Goal: Information Seeking & Learning: Learn about a topic

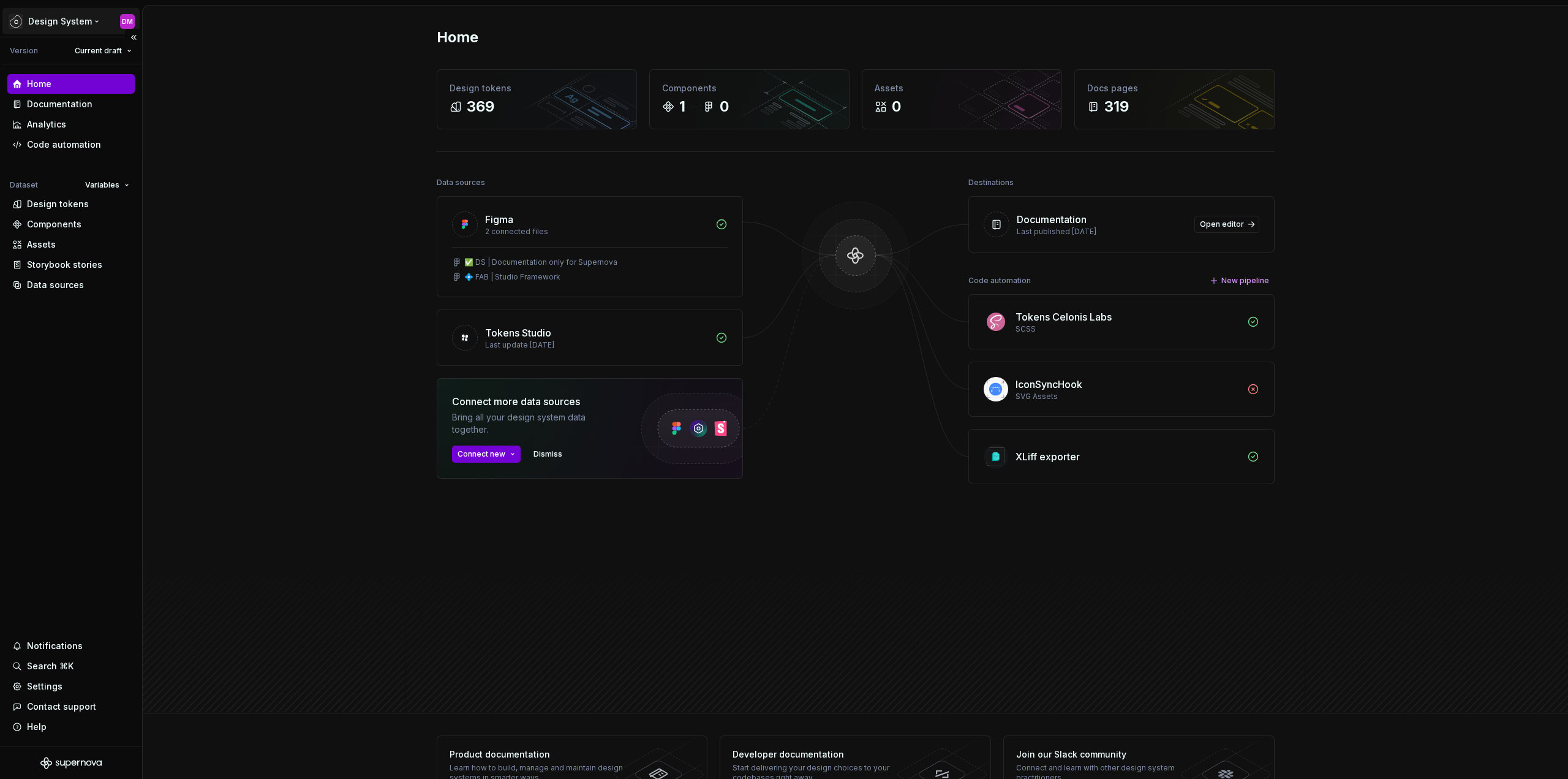
click at [73, 22] on html "Design System DM Version Current draft Home Documentation Analytics Code automa…" at bounding box center [784, 390] width 1568 height 779
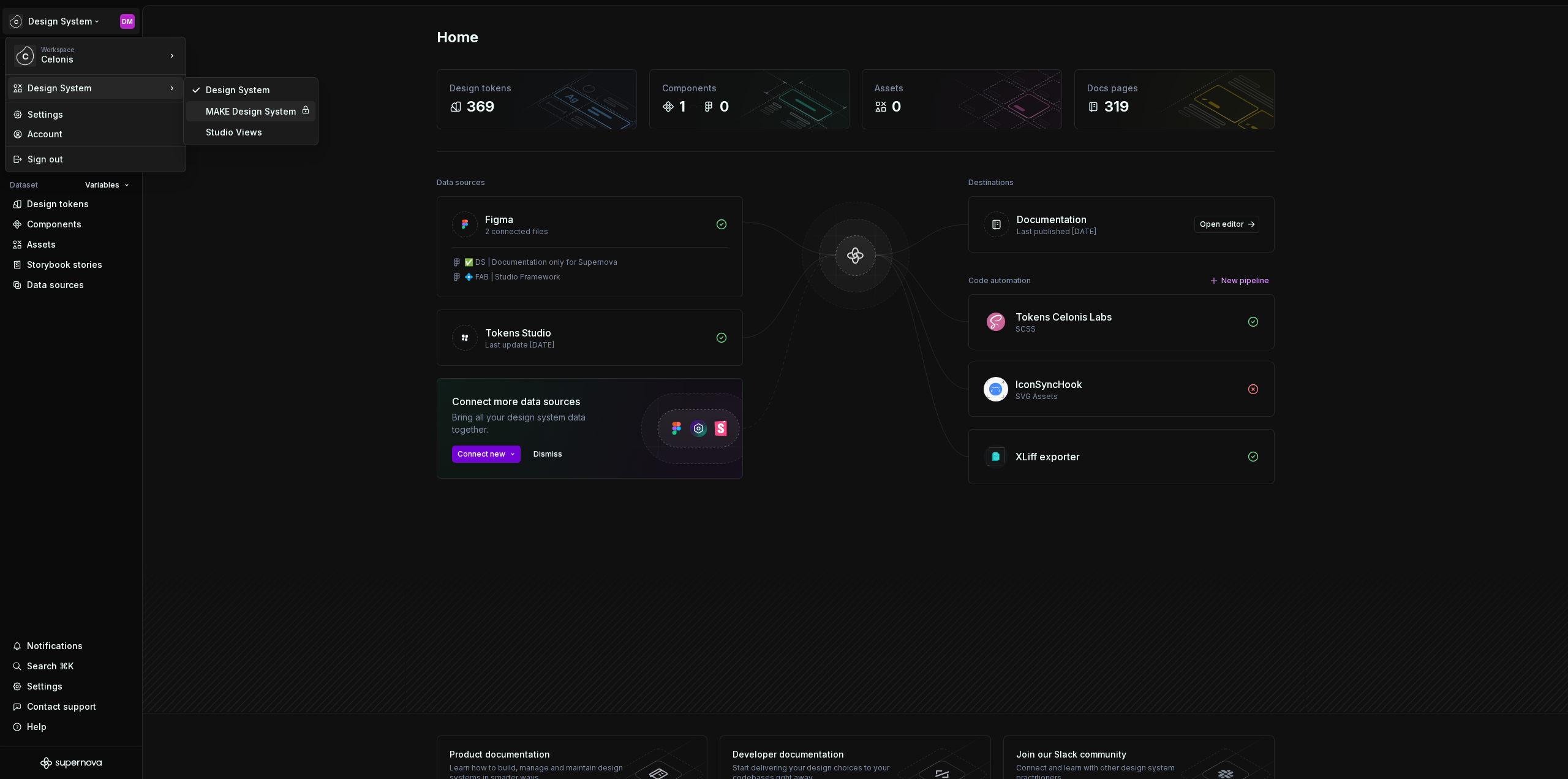
click at [251, 116] on div "MAKE Design System" at bounding box center [250, 111] width 90 height 12
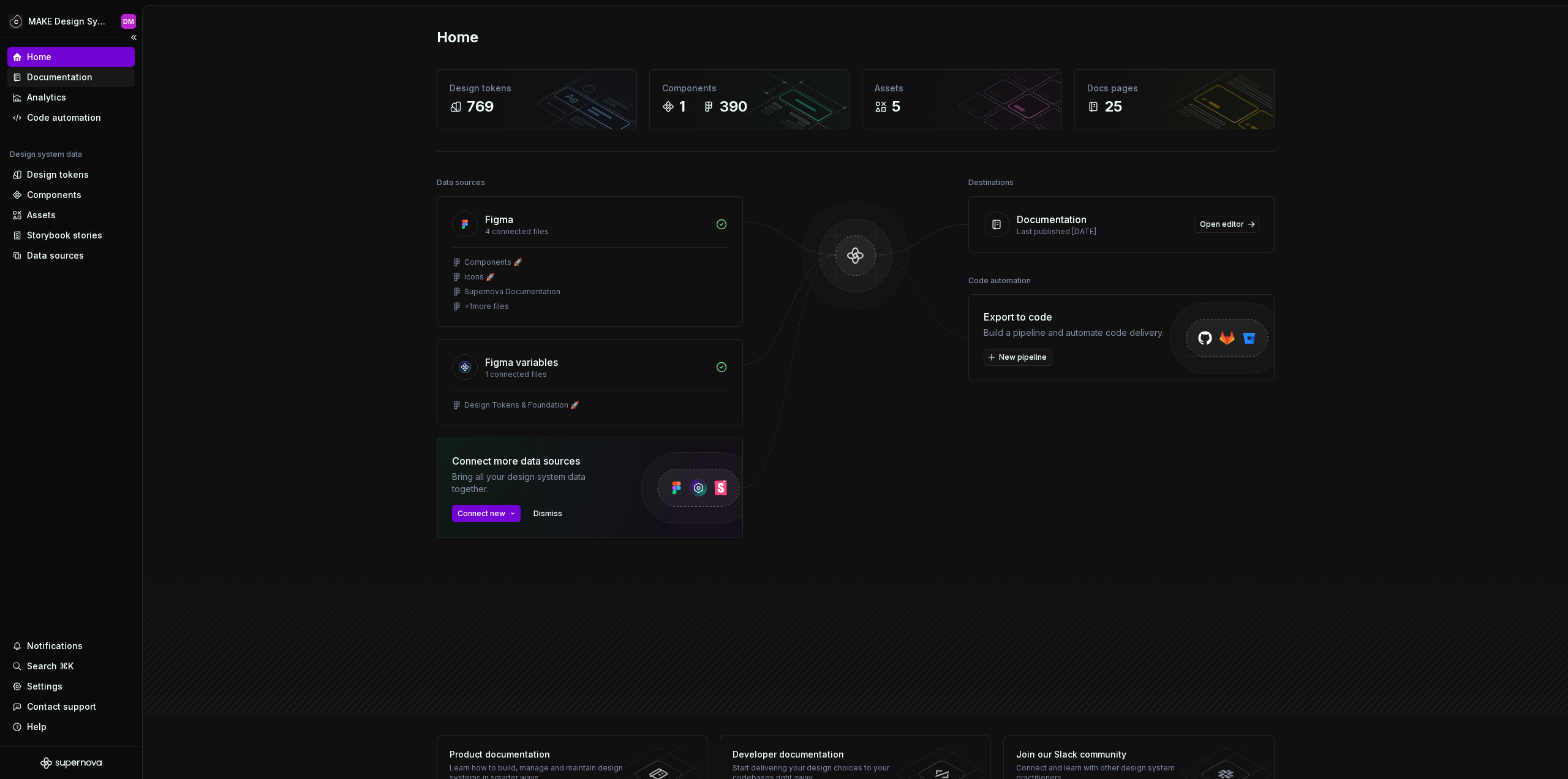
click at [75, 78] on div "Documentation" at bounding box center [60, 77] width 66 height 12
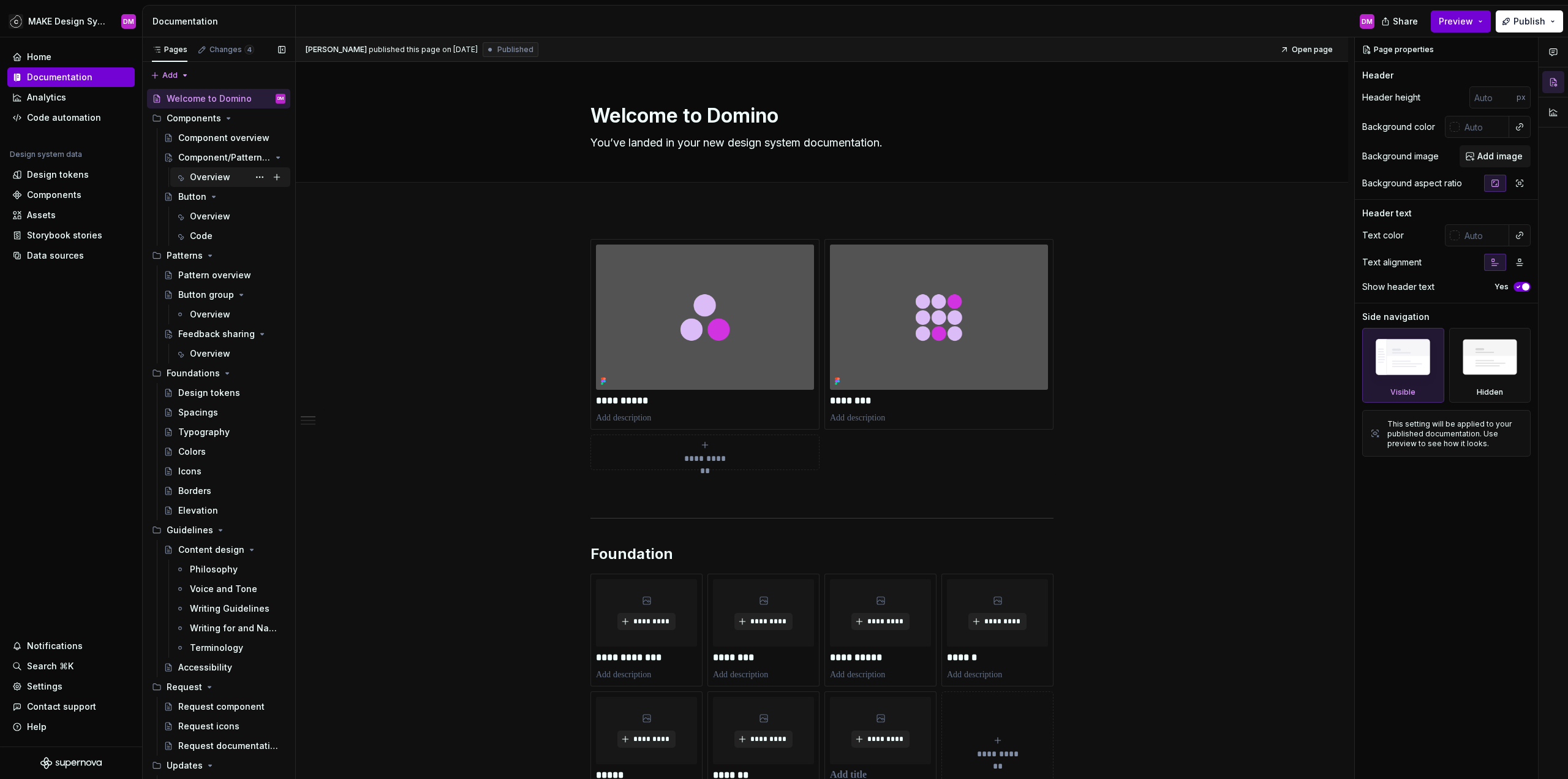
click at [214, 178] on div "Overview" at bounding box center [210, 177] width 41 height 12
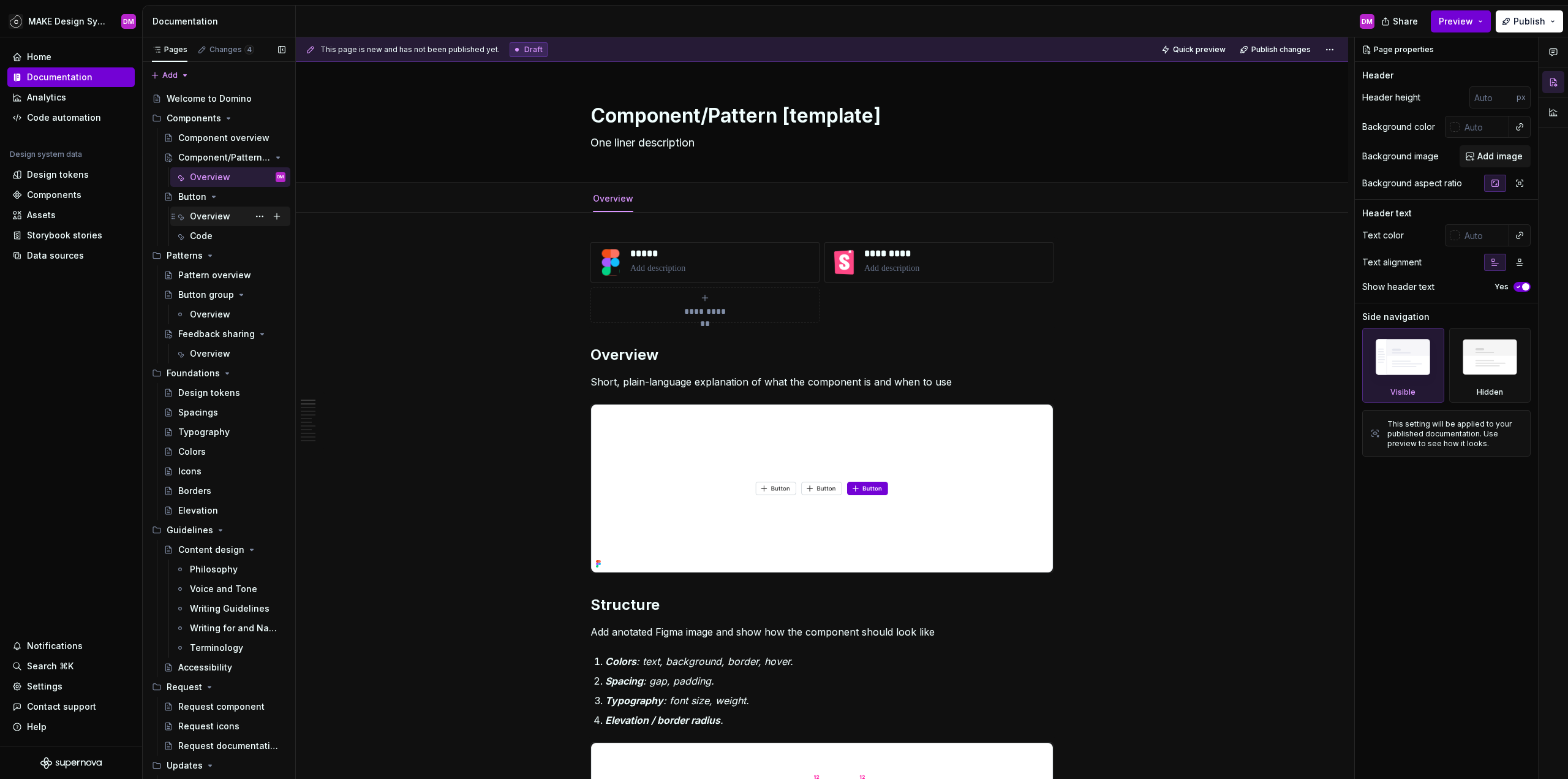
click at [204, 215] on div "Overview" at bounding box center [210, 216] width 41 height 12
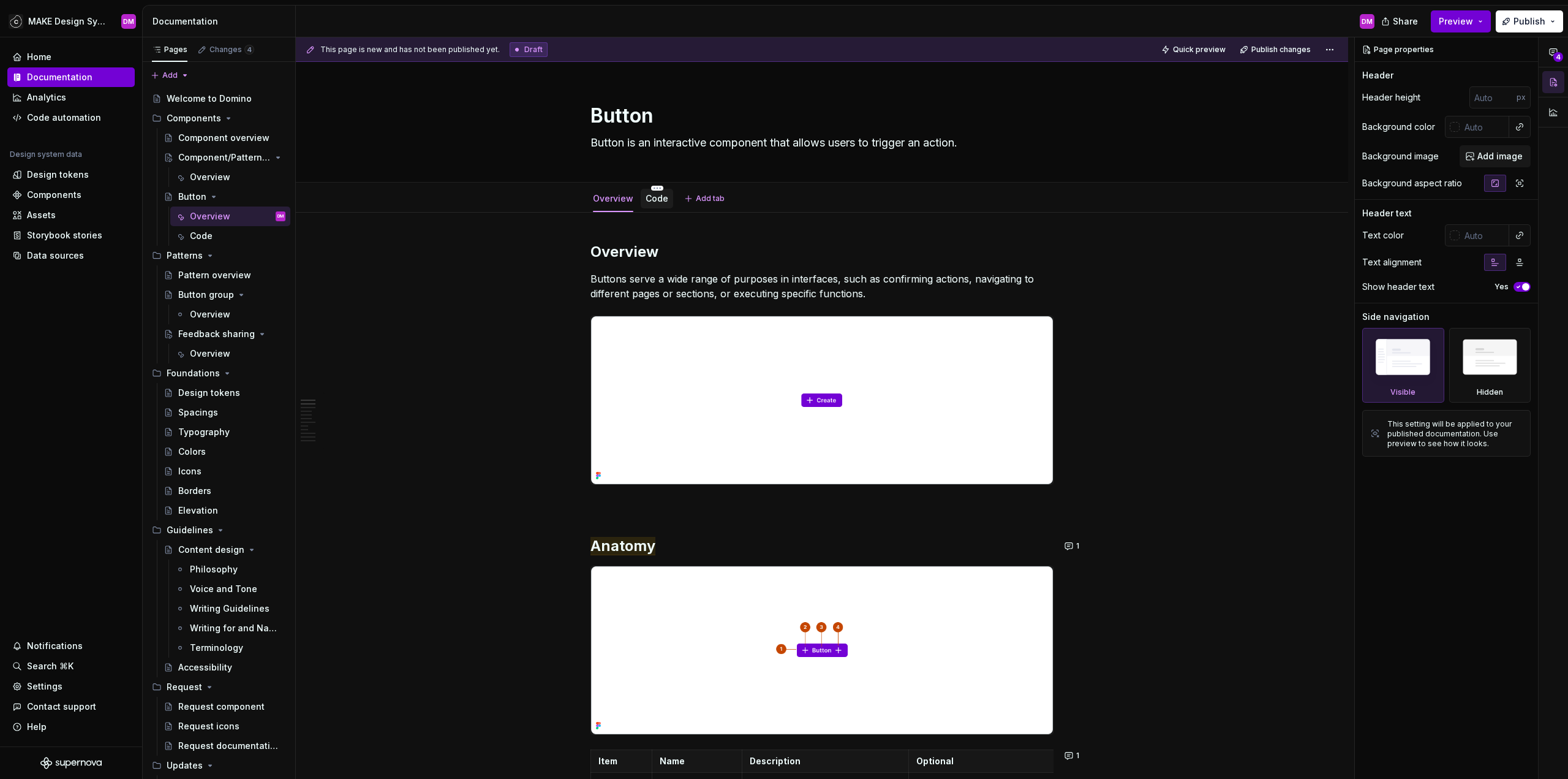
click at [653, 204] on div "Code" at bounding box center [656, 199] width 22 height 12
click at [195, 233] on div "Code" at bounding box center [201, 236] width 22 height 12
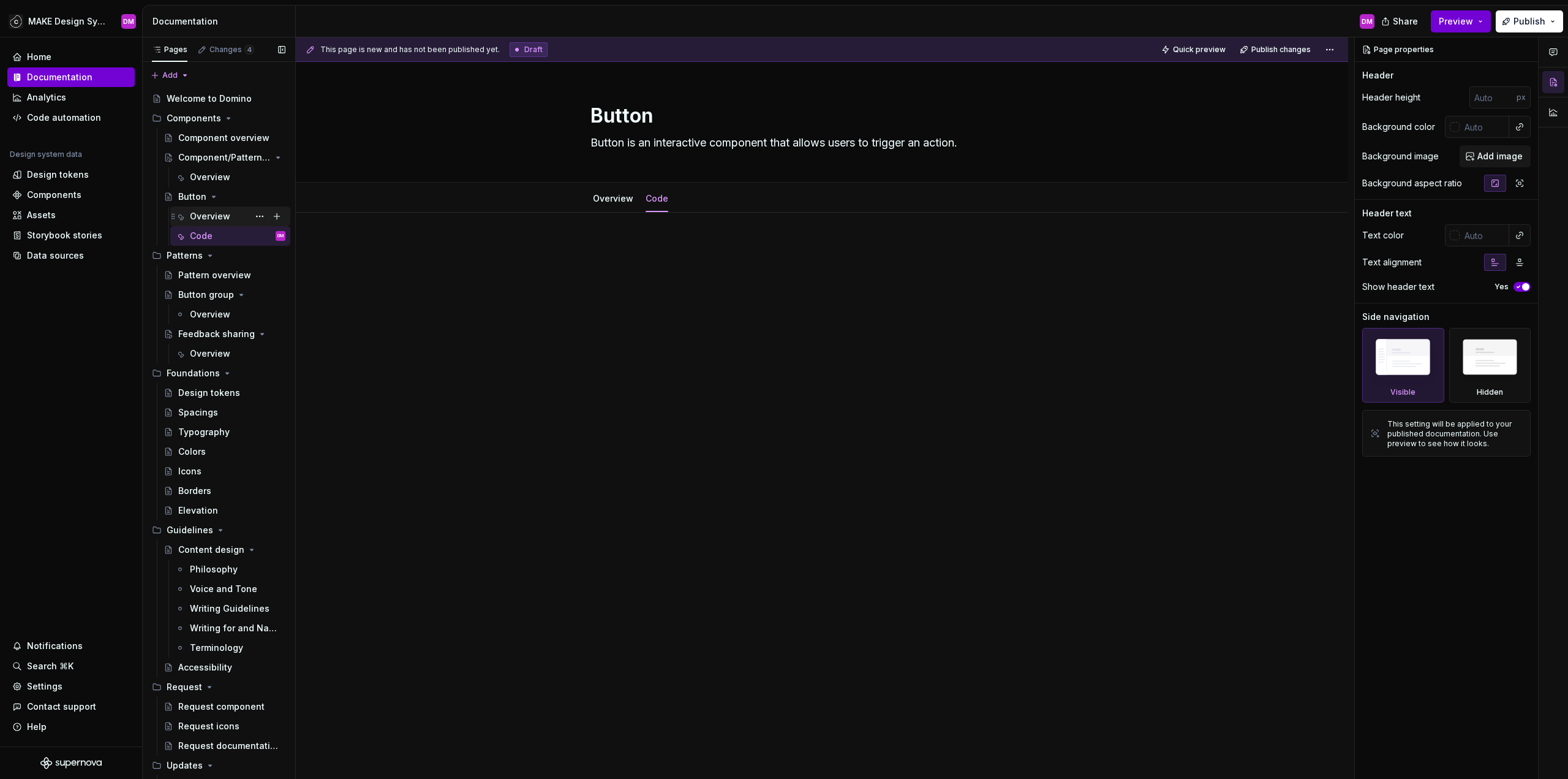
click at [212, 215] on div "Overview" at bounding box center [210, 216] width 41 height 12
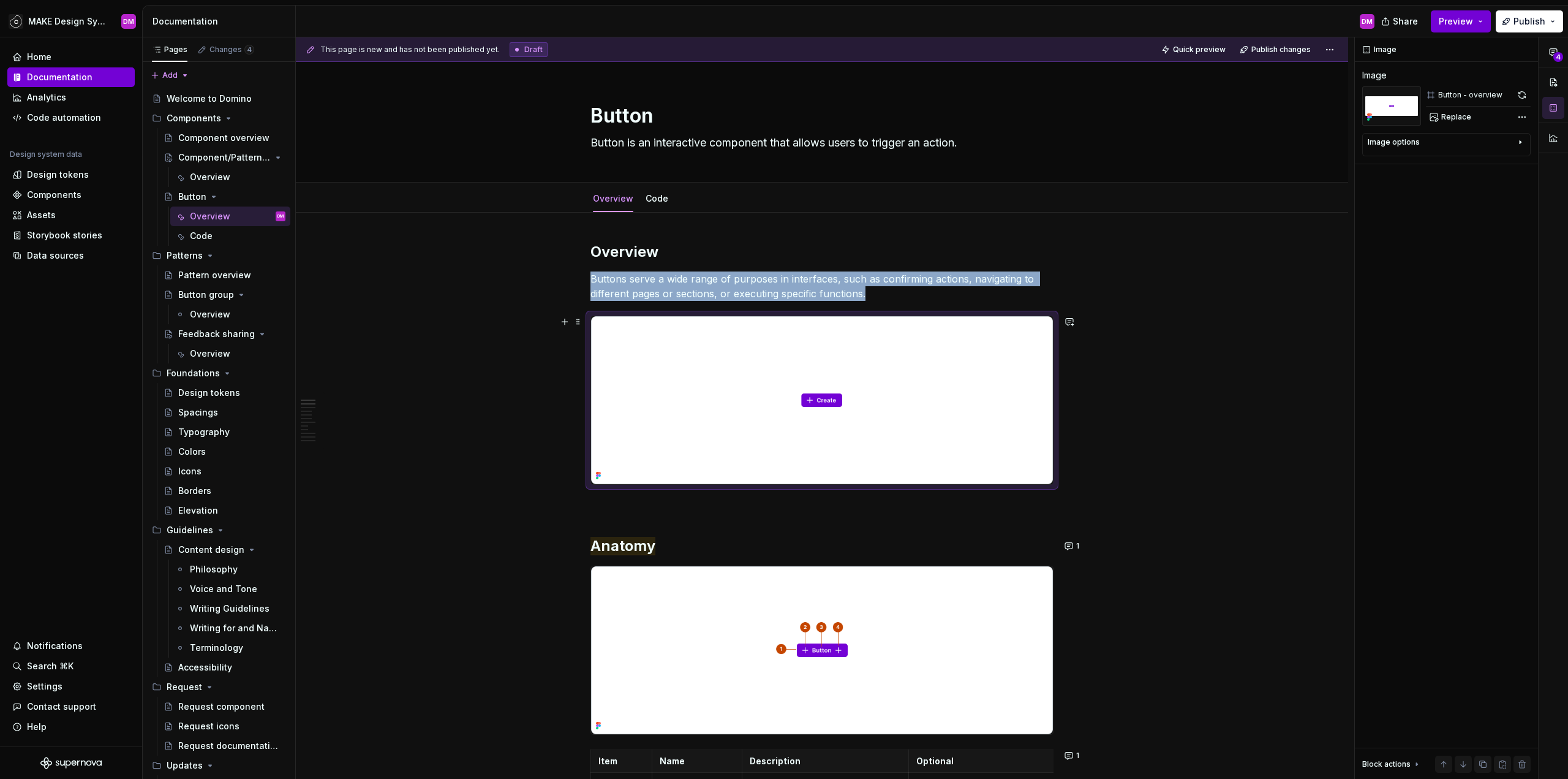
click at [704, 289] on p "Buttons serve a wide range of purposes in interfaces, such as confirming action…" at bounding box center [822, 286] width 463 height 29
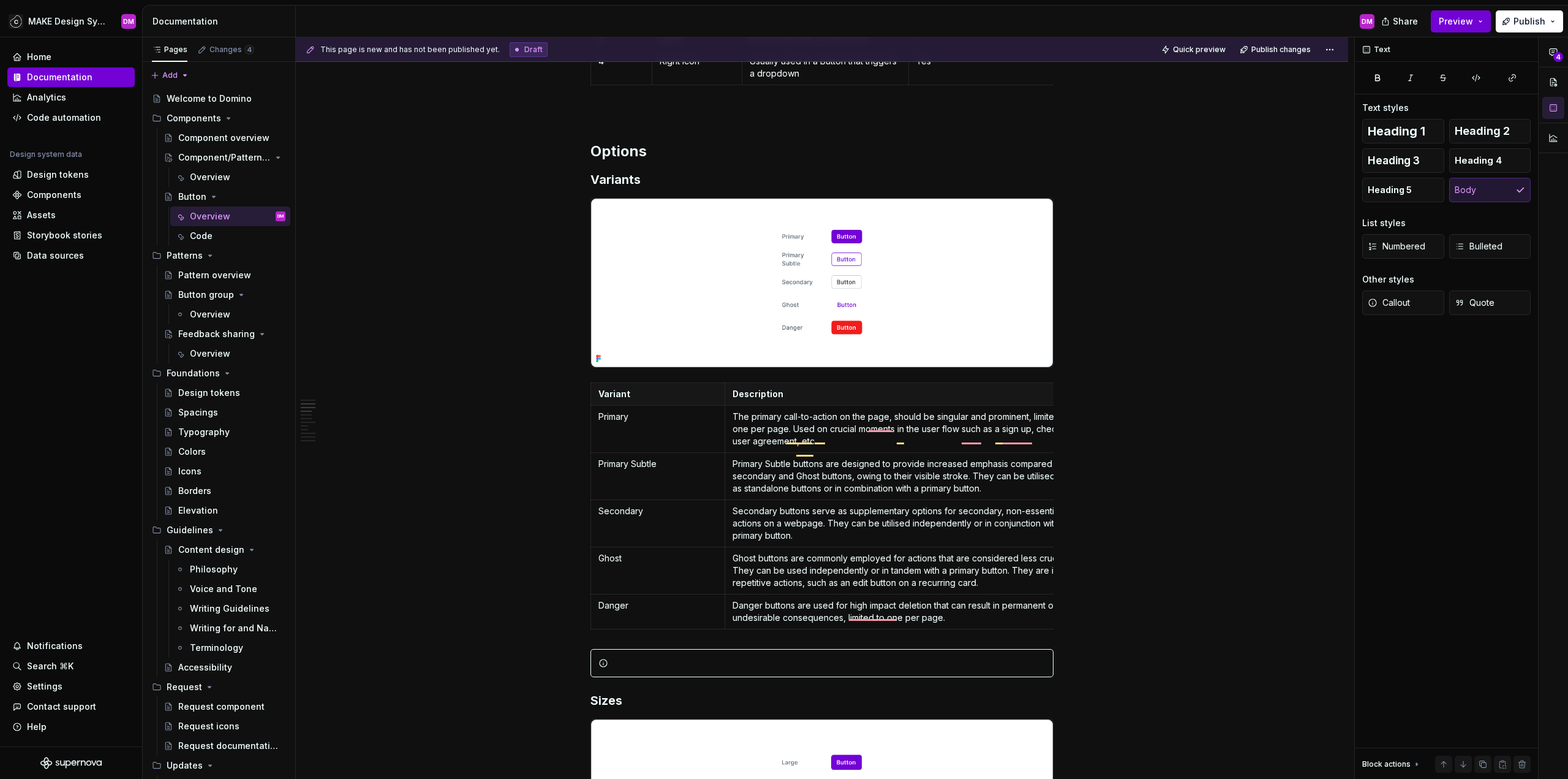
scroll to position [981, 0]
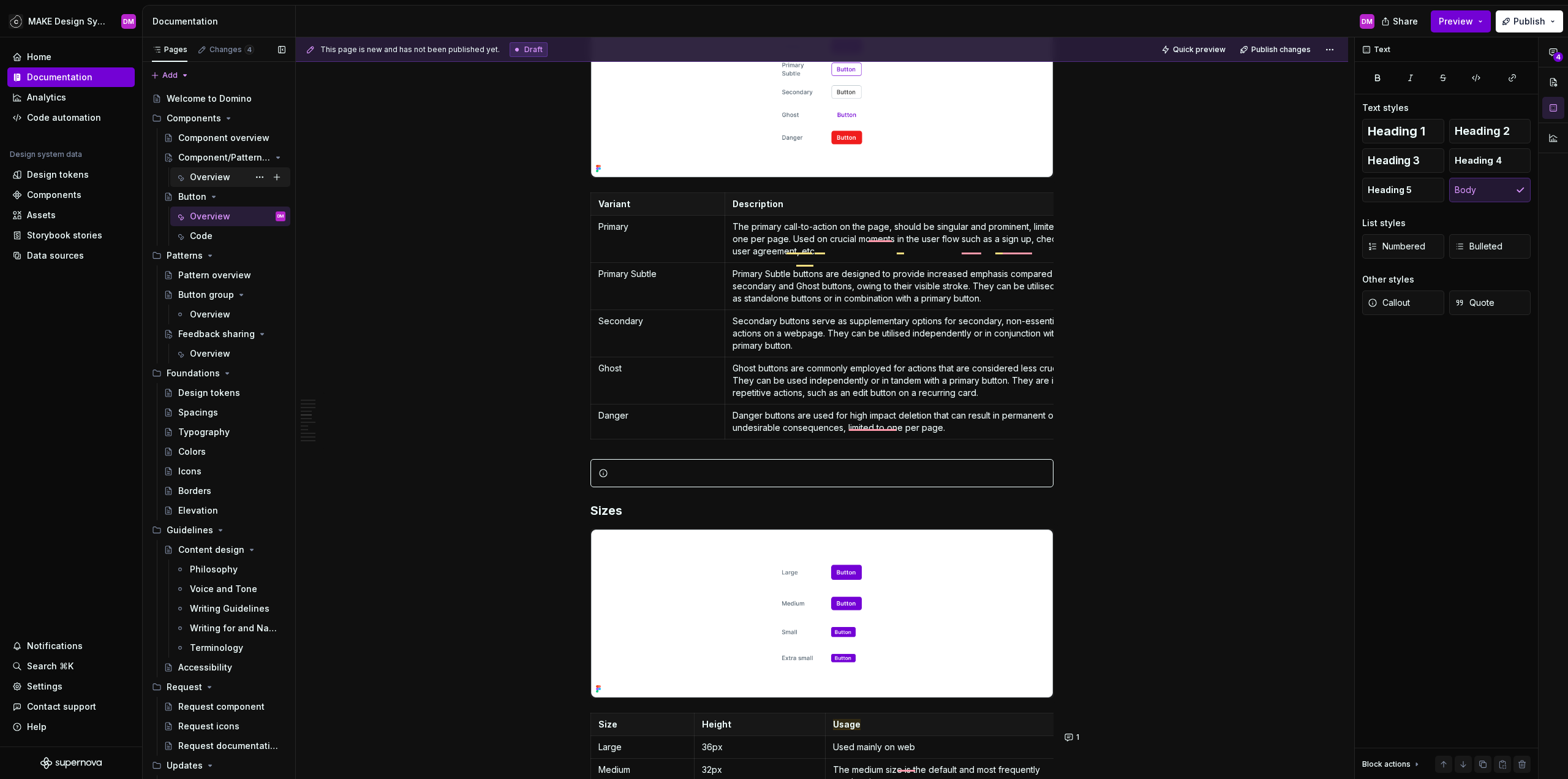
click at [216, 169] on div "Overview" at bounding box center [237, 176] width 96 height 17
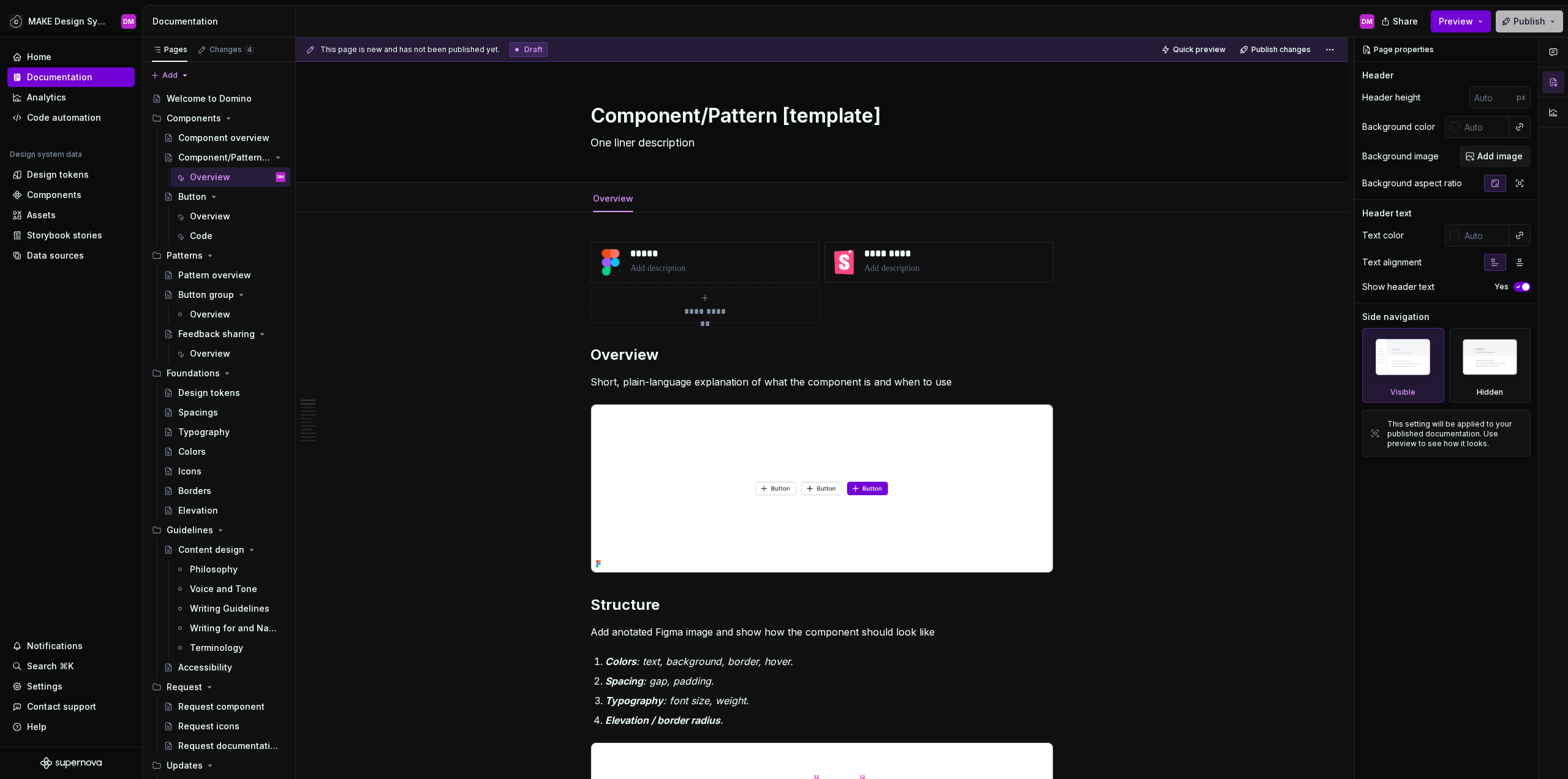
click at [1556, 20] on button "Publish" at bounding box center [1529, 21] width 67 height 22
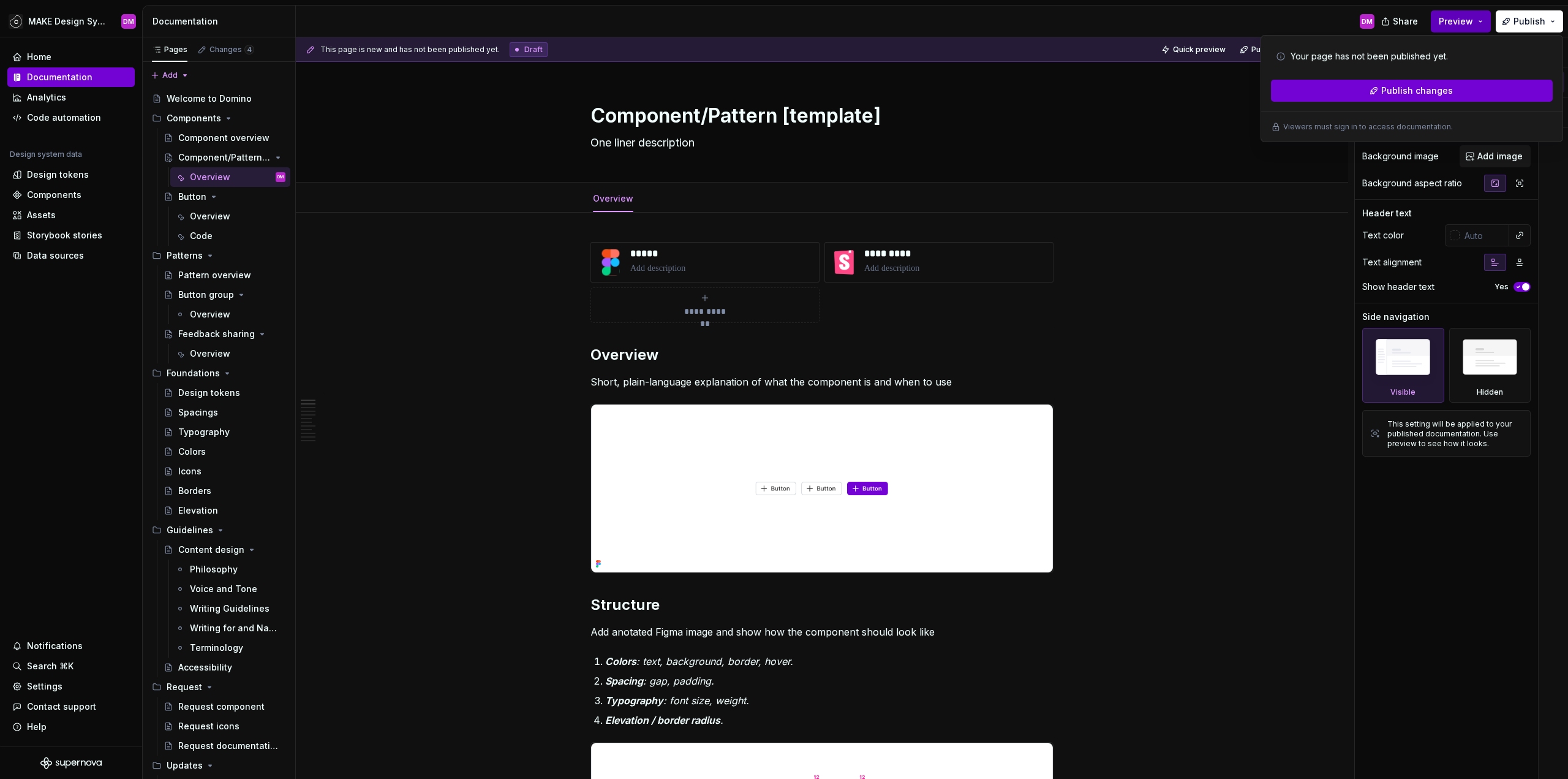
click at [1483, 21] on button "Preview" at bounding box center [1460, 21] width 60 height 22
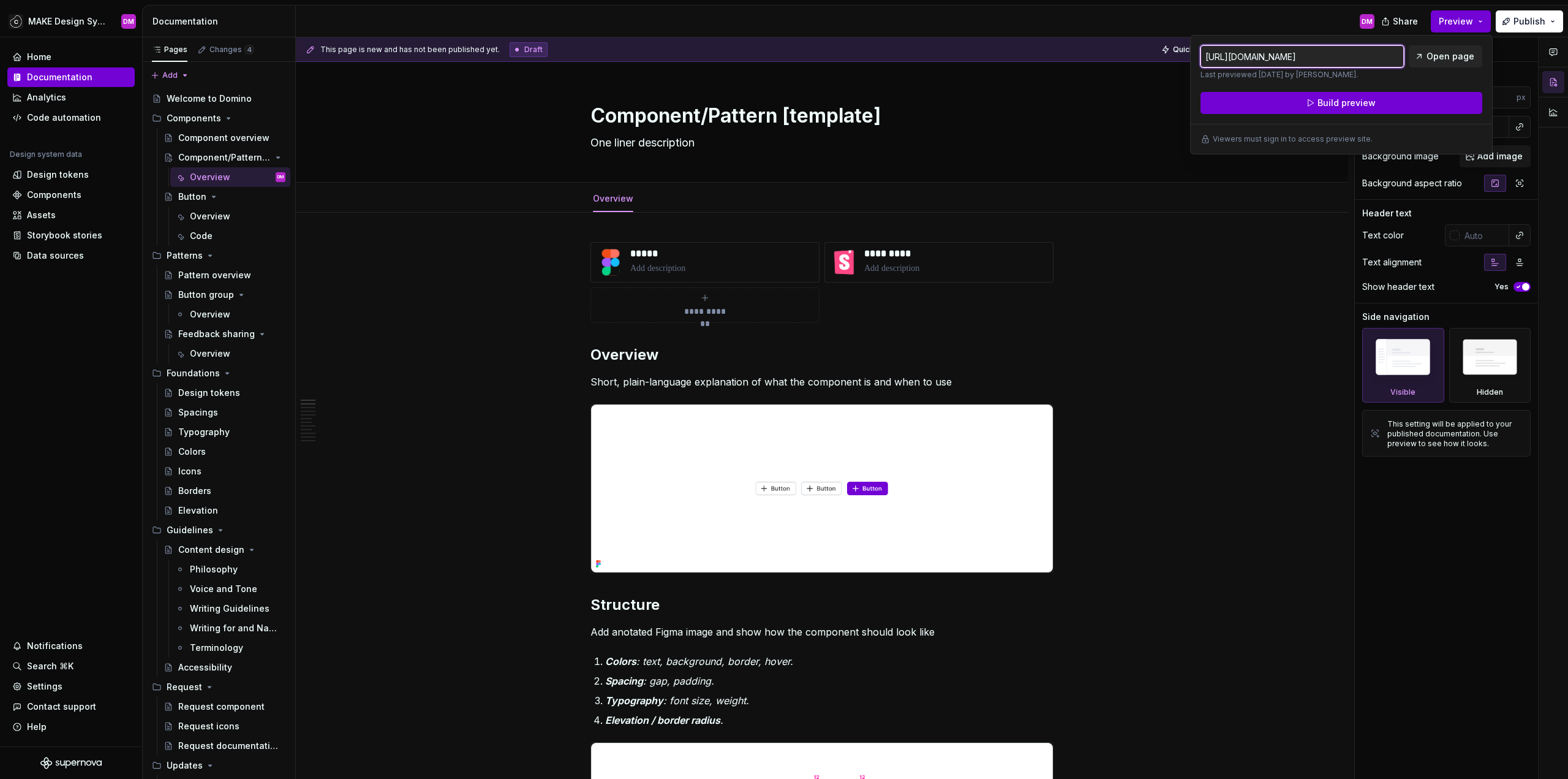
type textarea "*"
